Goal: Transaction & Acquisition: Book appointment/travel/reservation

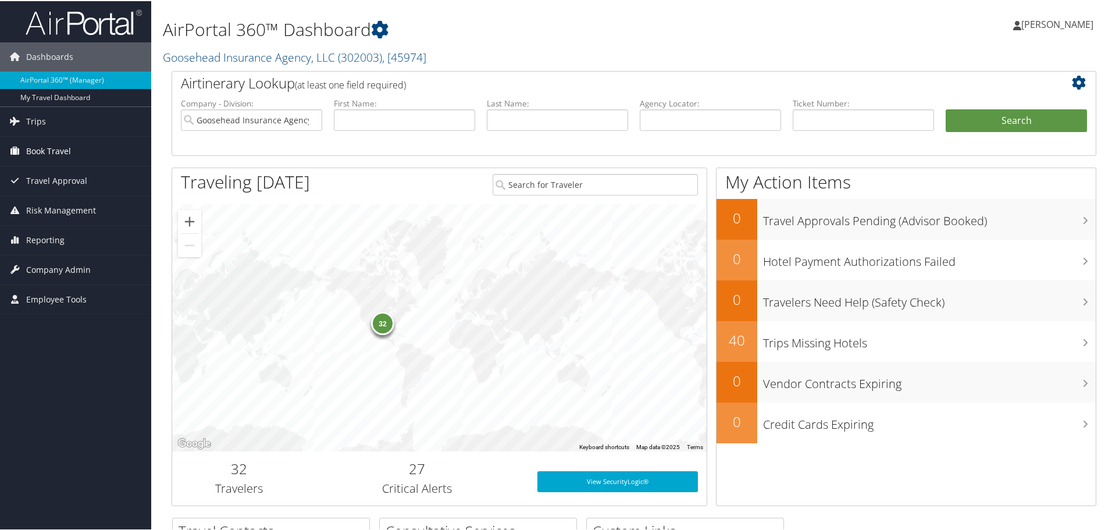
click at [83, 145] on link "Book Travel" at bounding box center [75, 149] width 151 height 29
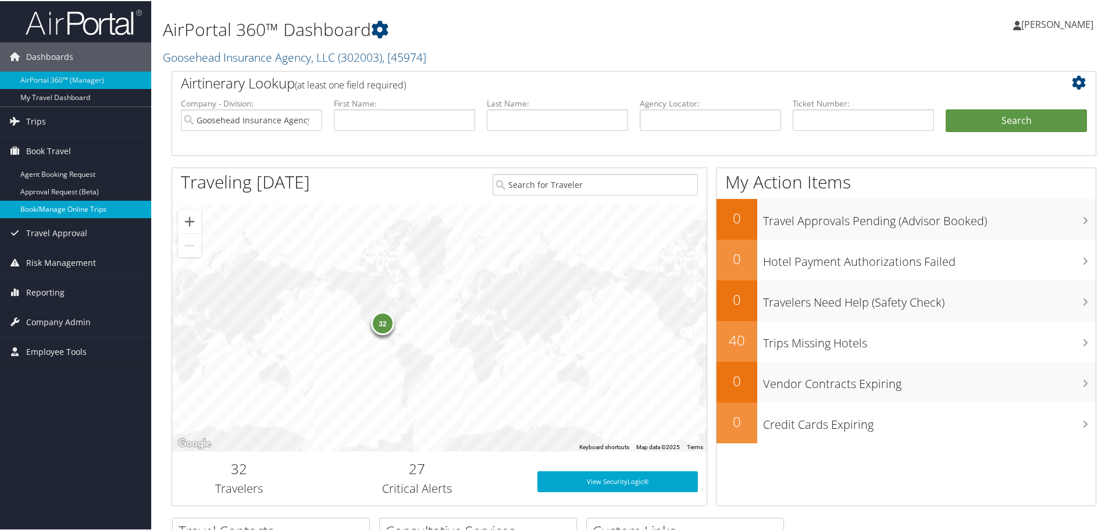
click at [94, 208] on link "Book/Manage Online Trips" at bounding box center [75, 207] width 151 height 17
